Goal: Task Accomplishment & Management: Manage account settings

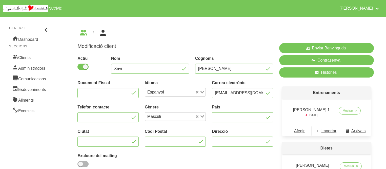
click at [163, 37] on div "Modificació client Actiu Nom Xavi Cognoms Ruiz Document Fiscal Idioma Espanyol …" at bounding box center [225, 145] width 321 height 257
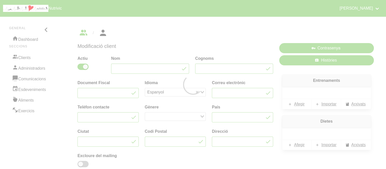
type input "Xavi"
type input "[PERSON_NAME]"
type input "[EMAIL_ADDRESS][DOMAIN_NAME]"
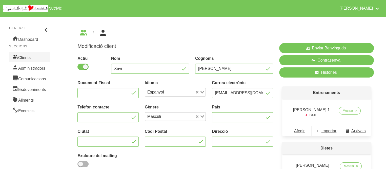
click at [18, 57] on link "Clients" at bounding box center [29, 57] width 41 height 11
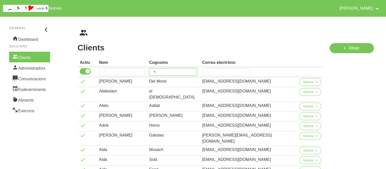
click at [186, 71] on input "search" at bounding box center [173, 72] width 48 height 8
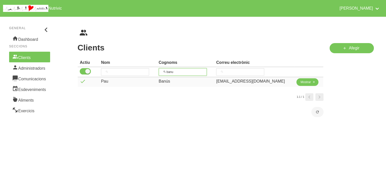
type input "banu"
click at [304, 84] on span "Mostrar" at bounding box center [305, 82] width 10 height 5
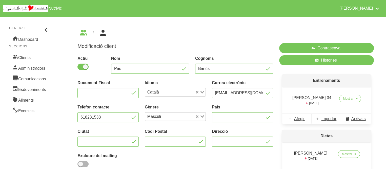
click at [304, 84] on p "Entrenaments" at bounding box center [326, 80] width 89 height 12
click at [174, 52] on div "Modificació client Actiu Nom Pau Cognoms Banús Document Fiscal Idioma Català Lo…" at bounding box center [175, 116] width 196 height 146
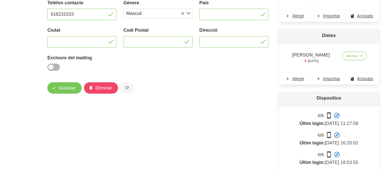
scroll to position [91, 0]
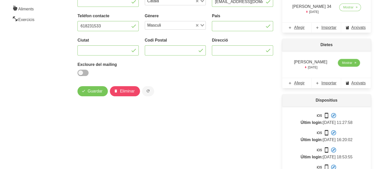
click at [344, 60] on span "Mostrar" at bounding box center [347, 62] width 10 height 5
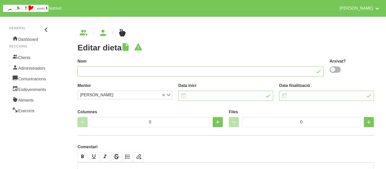
type input "[PERSON_NAME]"
type input "[DATE]"
type input "2"
type input "7"
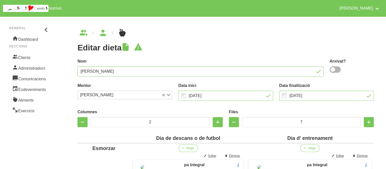
click at [226, 29] on ul "breadcrumbs" at bounding box center [225, 33] width 296 height 8
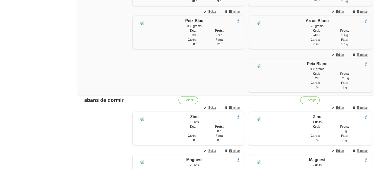
scroll to position [790, 0]
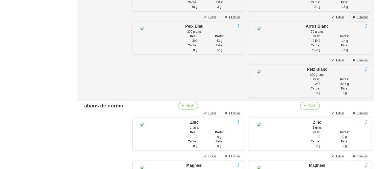
click at [359, 19] on span "Eliminar" at bounding box center [362, 17] width 11 height 5
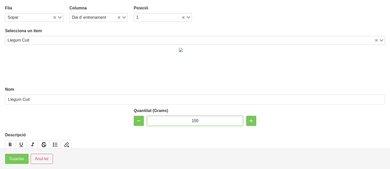
click at [194, 119] on input "100" at bounding box center [195, 121] width 96 height 10
type input "150"
click at [19, 157] on span "Guardar" at bounding box center [16, 159] width 15 height 6
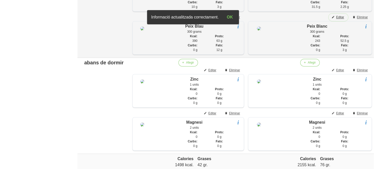
click at [342, 19] on span "Editar" at bounding box center [340, 17] width 8 height 5
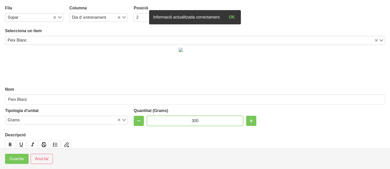
click at [191, 121] on input "300" at bounding box center [195, 121] width 96 height 10
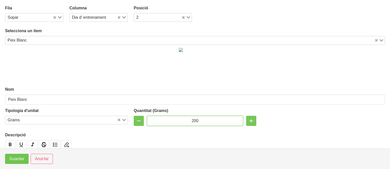
type input "200"
click at [20, 158] on span "Guardar" at bounding box center [16, 159] width 15 height 6
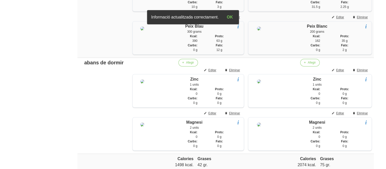
click at [213, 19] on span "Editar" at bounding box center [212, 17] width 8 height 5
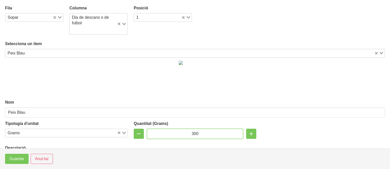
click at [192, 131] on input "300" at bounding box center [195, 134] width 96 height 10
type input "200"
click at [19, 156] on span "Guardar" at bounding box center [16, 159] width 15 height 6
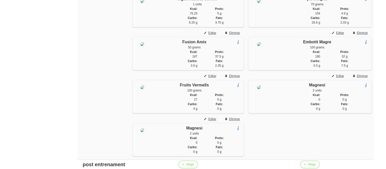
scroll to position [466, 0]
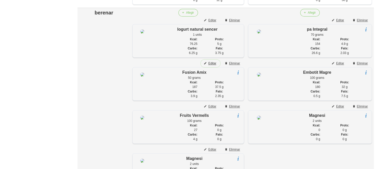
click at [209, 66] on span "Editar" at bounding box center [212, 63] width 8 height 5
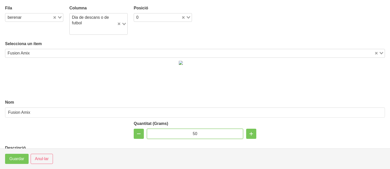
click at [191, 135] on input "50" at bounding box center [195, 134] width 96 height 10
type input "40"
click at [20, 159] on span "Guardar" at bounding box center [16, 159] width 15 height 6
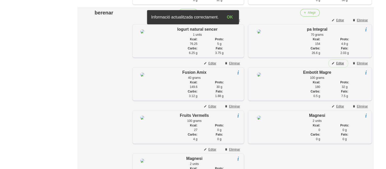
click at [340, 66] on span "Editar" at bounding box center [340, 63] width 8 height 5
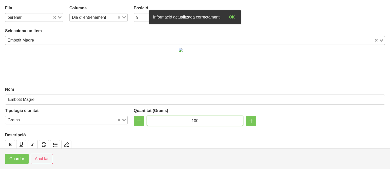
click at [193, 120] on input "100" at bounding box center [195, 121] width 96 height 10
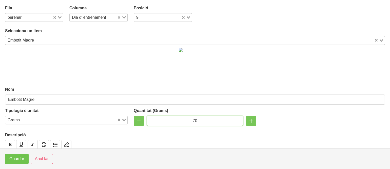
type input "70"
click at [20, 158] on span "Guardar" at bounding box center [16, 159] width 15 height 6
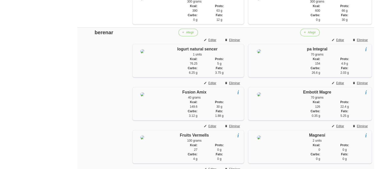
scroll to position [446, 0]
click at [343, 43] on span "Editar" at bounding box center [340, 40] width 8 height 5
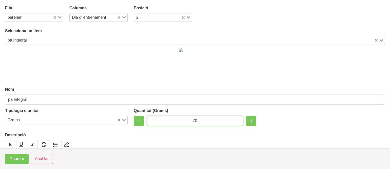
click at [193, 118] on input "70" at bounding box center [195, 121] width 96 height 10
type input "50"
click at [13, 157] on span "Guardar" at bounding box center [16, 159] width 15 height 6
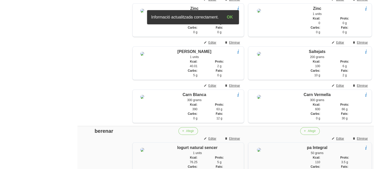
scroll to position [345, 0]
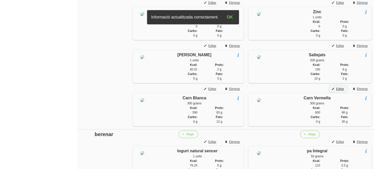
click at [342, 91] on span "Editar" at bounding box center [340, 89] width 8 height 5
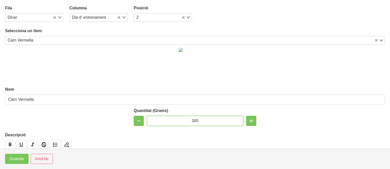
click at [194, 120] on input "300" at bounding box center [195, 121] width 96 height 10
type input "200"
click at [13, 157] on span "Guardar" at bounding box center [16, 159] width 15 height 6
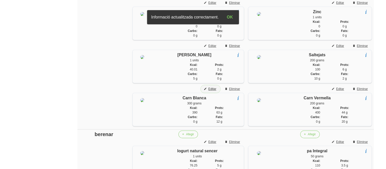
click at [210, 91] on span "Editar" at bounding box center [212, 89] width 8 height 5
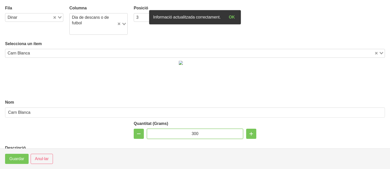
click at [194, 132] on input "300" at bounding box center [195, 134] width 96 height 10
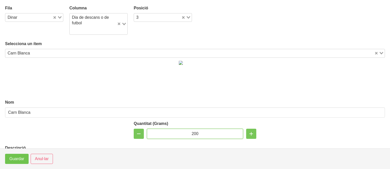
type input "200"
click at [16, 159] on span "Guardar" at bounding box center [16, 159] width 15 height 6
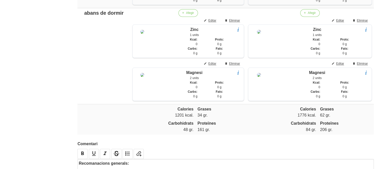
scroll to position [987, 0]
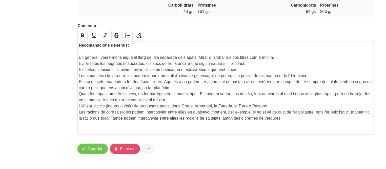
click at [90, 152] on span "Guardar" at bounding box center [95, 149] width 15 height 6
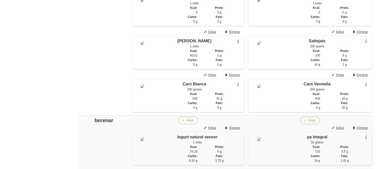
scroll to position [360, 0]
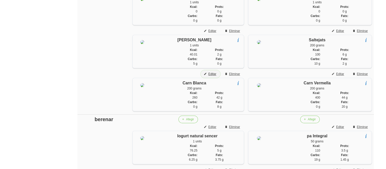
click at [211, 76] on span "Editar" at bounding box center [212, 74] width 8 height 5
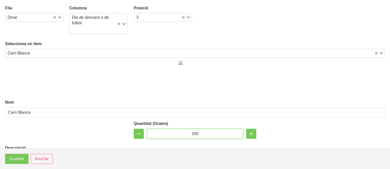
click at [194, 133] on input "200" at bounding box center [195, 134] width 96 height 10
type input "250"
click at [14, 156] on span "Guardar" at bounding box center [16, 159] width 15 height 6
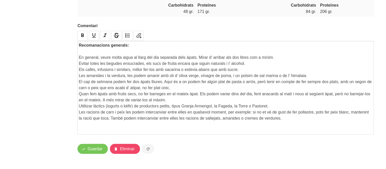
scroll to position [987, 0]
click at [91, 154] on button "Guardar" at bounding box center [92, 148] width 30 height 10
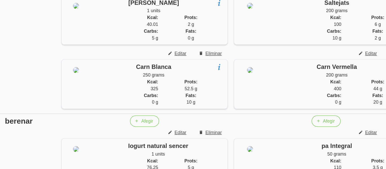
scroll to position [380, 0]
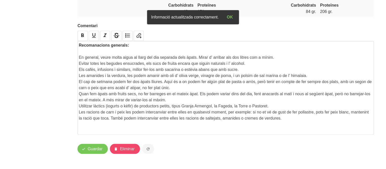
scroll to position [995, 0]
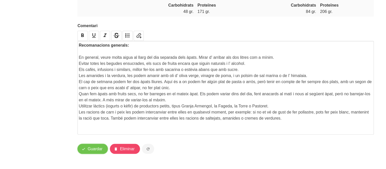
click at [88, 151] on span "Guardar" at bounding box center [95, 149] width 15 height 6
